Goal: Transaction & Acquisition: Purchase product/service

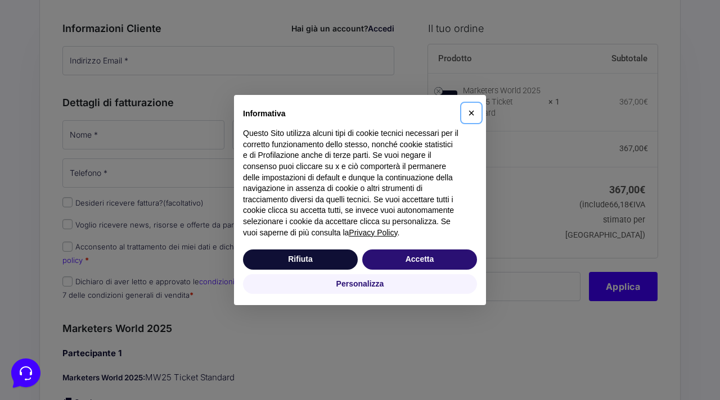
click at [469, 112] on span "×" at bounding box center [471, 113] width 7 height 12
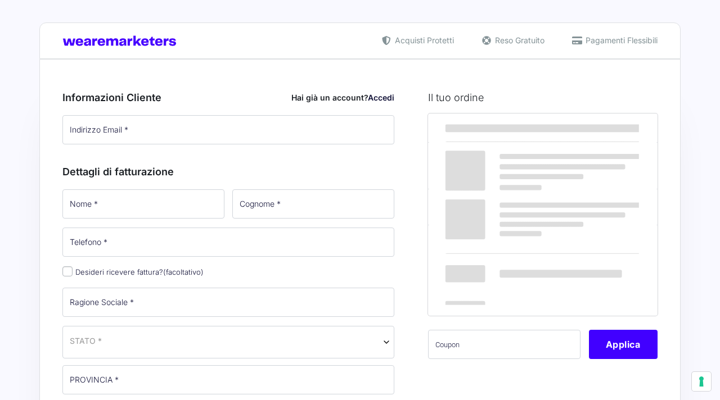
select select
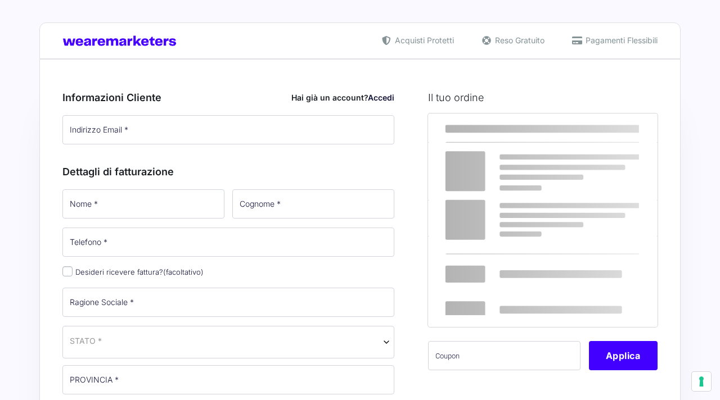
select select
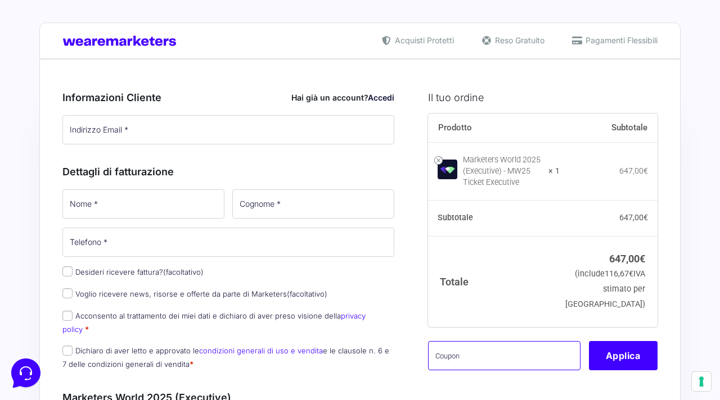
click at [514, 355] on input "text" at bounding box center [504, 355] width 152 height 29
paste input "MRK100OFFMWTEST"
type input "MRK100OFFMWTEST"
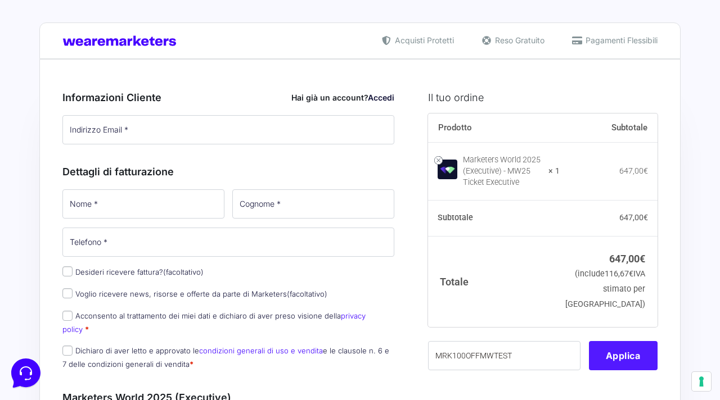
click at [629, 360] on button "Applica" at bounding box center [623, 355] width 69 height 29
